Goal: Task Accomplishment & Management: Use online tool/utility

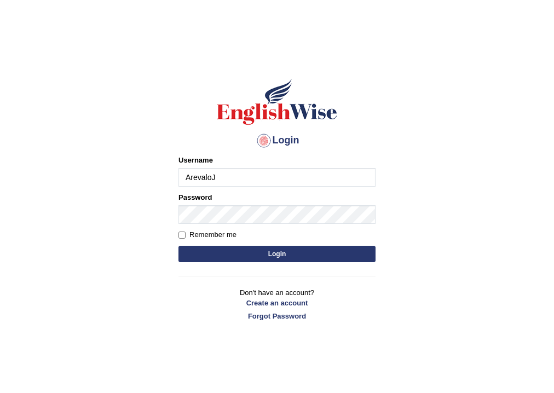
type input "ArevaloJ"
click at [250, 248] on button "Login" at bounding box center [277, 254] width 197 height 16
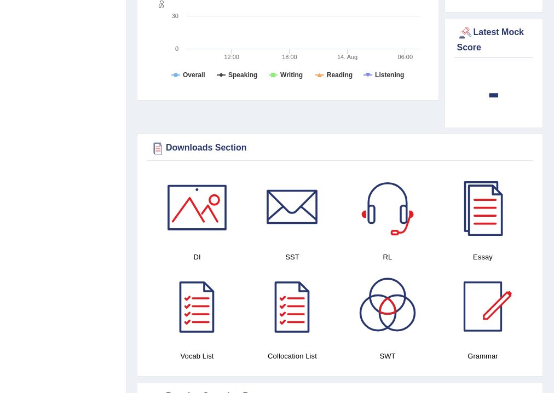
scroll to position [526, 0]
click at [538, 136] on div "Downloads Section DI SST RL Essay Vocab List Collocation List SWT Grammar × Sor…" at bounding box center [340, 255] width 406 height 243
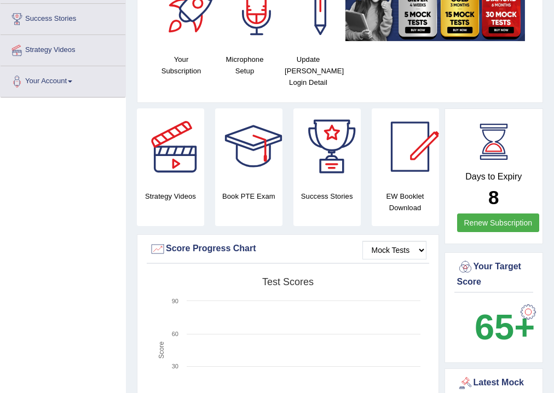
scroll to position [0, 0]
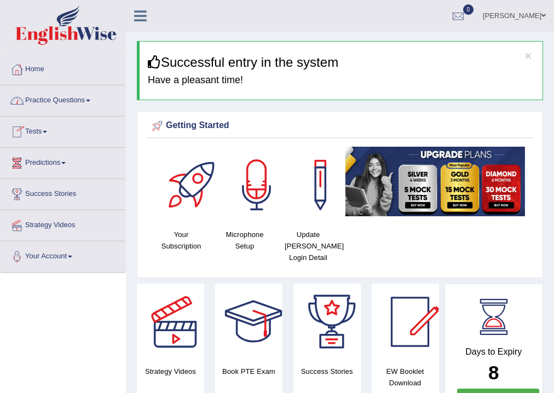
click at [87, 102] on link "Practice Questions" at bounding box center [63, 98] width 125 height 27
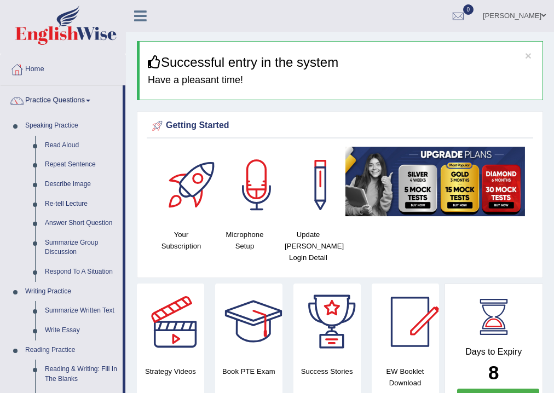
click at [90, 100] on span at bounding box center [88, 101] width 4 height 2
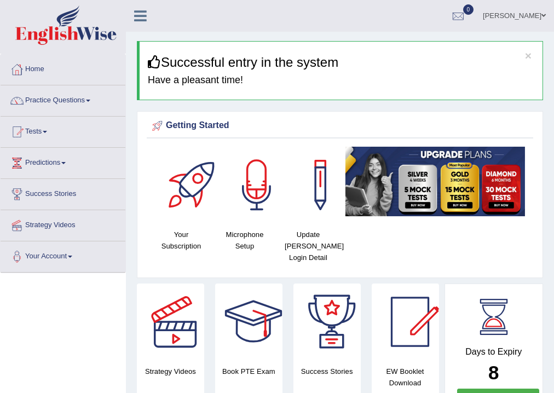
click at [90, 100] on span at bounding box center [88, 101] width 4 height 2
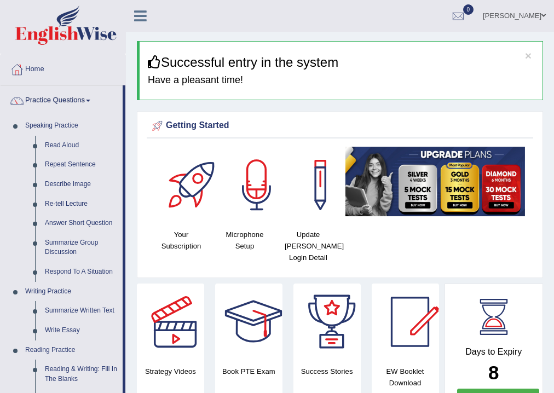
click at [91, 94] on link "Practice Questions" at bounding box center [62, 98] width 122 height 27
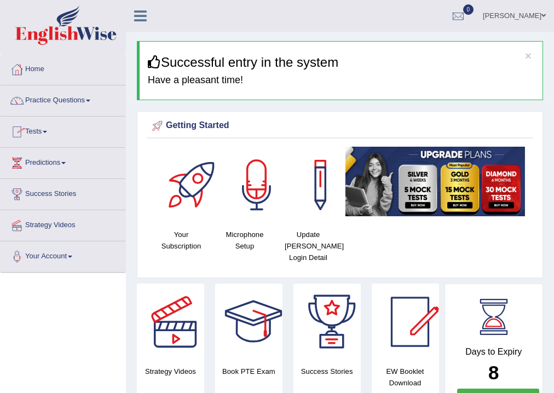
click at [44, 135] on link "Tests" at bounding box center [63, 130] width 125 height 27
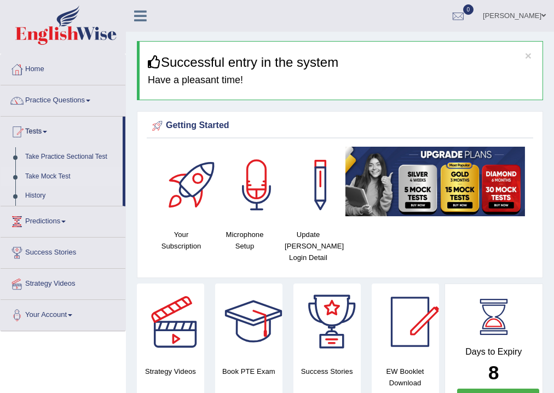
click at [62, 175] on link "Take Mock Test" at bounding box center [71, 177] width 102 height 20
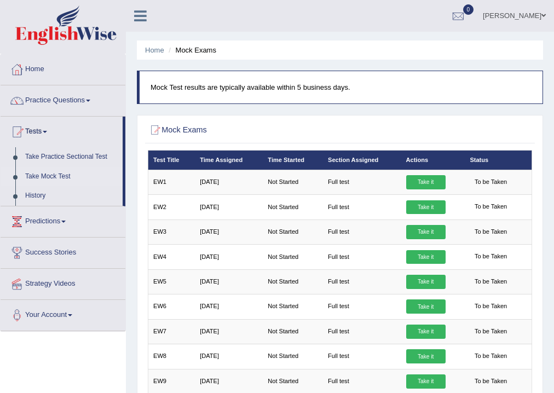
click at [35, 70] on link "Home" at bounding box center [63, 67] width 125 height 27
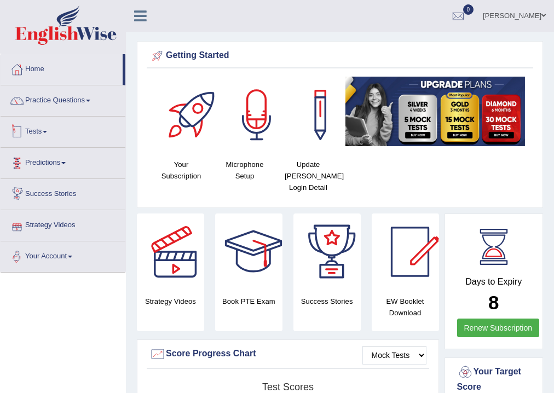
click at [49, 142] on link "Tests" at bounding box center [63, 130] width 125 height 27
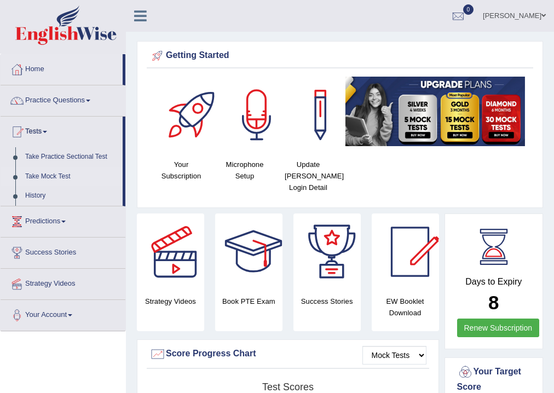
click at [66, 174] on link "Take Mock Test" at bounding box center [71, 177] width 102 height 20
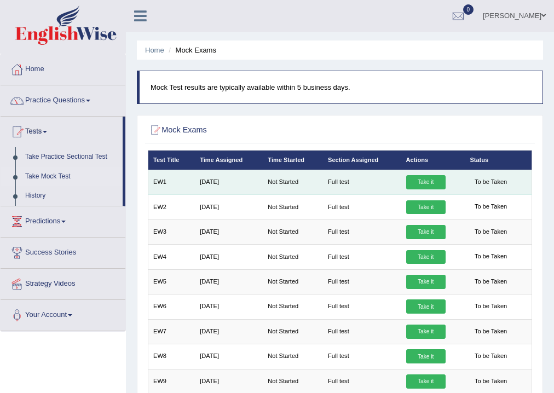
click at [419, 180] on link "Take it" at bounding box center [425, 182] width 39 height 14
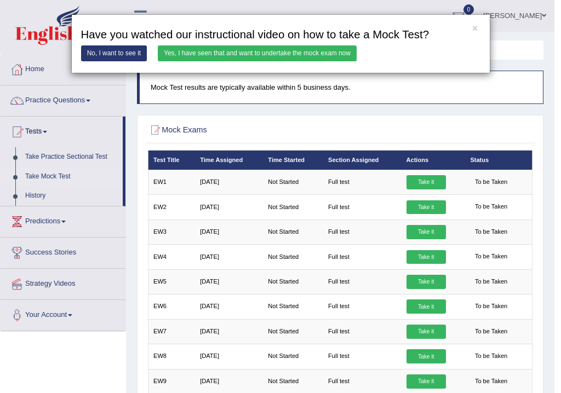
click at [255, 54] on link "Yes, I have seen that and want to undertake the mock exam now" at bounding box center [257, 53] width 199 height 16
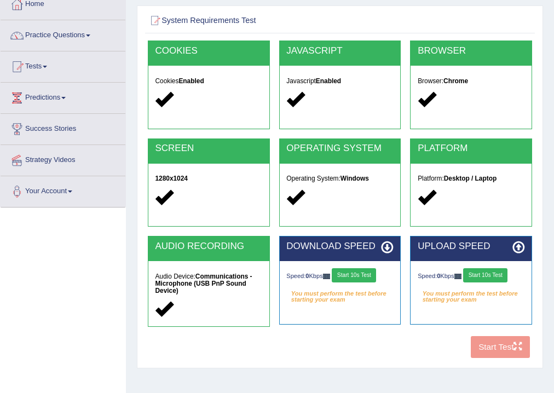
scroll to position [69, 0]
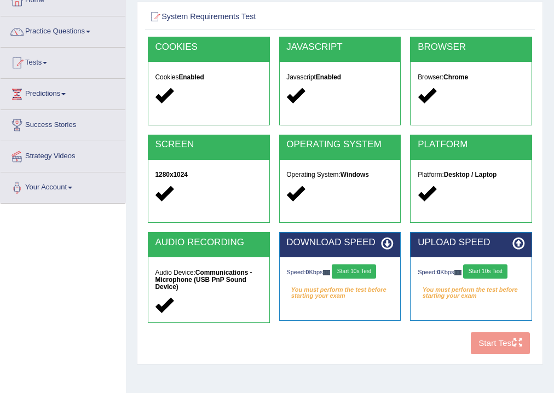
click at [363, 271] on button "Start 10s Test" at bounding box center [354, 272] width 44 height 14
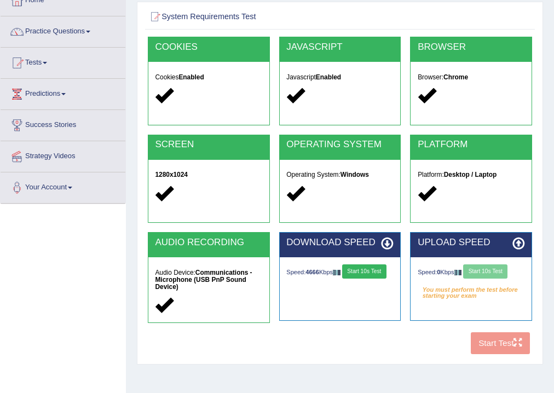
click at [363, 271] on button "Start 10s Test" at bounding box center [364, 272] width 44 height 14
click at [346, 274] on button "Start 10s Test" at bounding box center [368, 272] width 44 height 14
click at [365, 268] on button "Start 10s Test" at bounding box center [364, 272] width 44 height 14
click at [368, 269] on div "Speed: 11290 Kbps Start 10s Test" at bounding box center [339, 273] width 107 height 16
click at [346, 277] on button "Start 10s Test" at bounding box center [368, 272] width 44 height 14
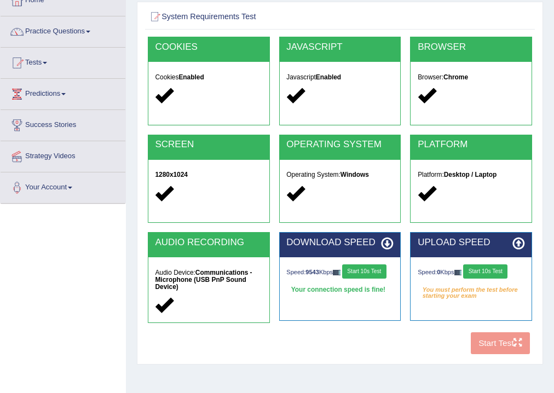
click at [374, 271] on button "Start 10s Test" at bounding box center [364, 272] width 44 height 14
click at [346, 279] on button "Start 10s Test" at bounding box center [368, 272] width 44 height 14
click at [474, 276] on button "Start 10s Test" at bounding box center [485, 272] width 44 height 14
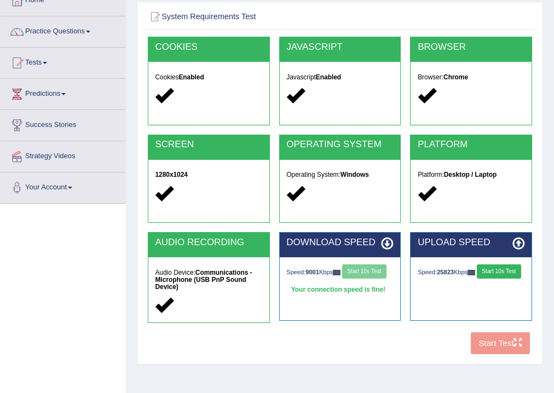
click at [477, 279] on button "Start 10s Test" at bounding box center [499, 272] width 44 height 14
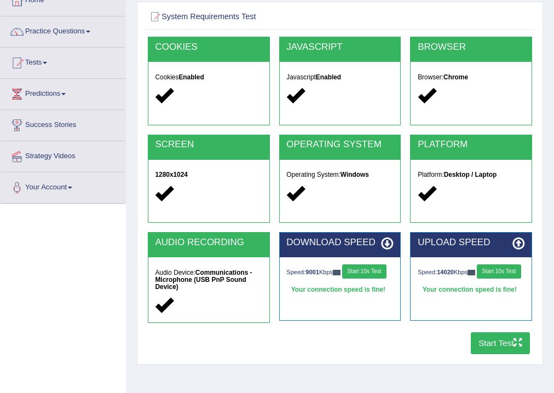
click at [477, 277] on button "Start 10s Test" at bounding box center [499, 272] width 44 height 14
click at [477, 279] on button "Start 10s Test" at bounding box center [499, 272] width 44 height 14
click at [498, 346] on button "Start Test" at bounding box center [501, 342] width 60 height 21
